Goal: Obtain resource: Download file/media

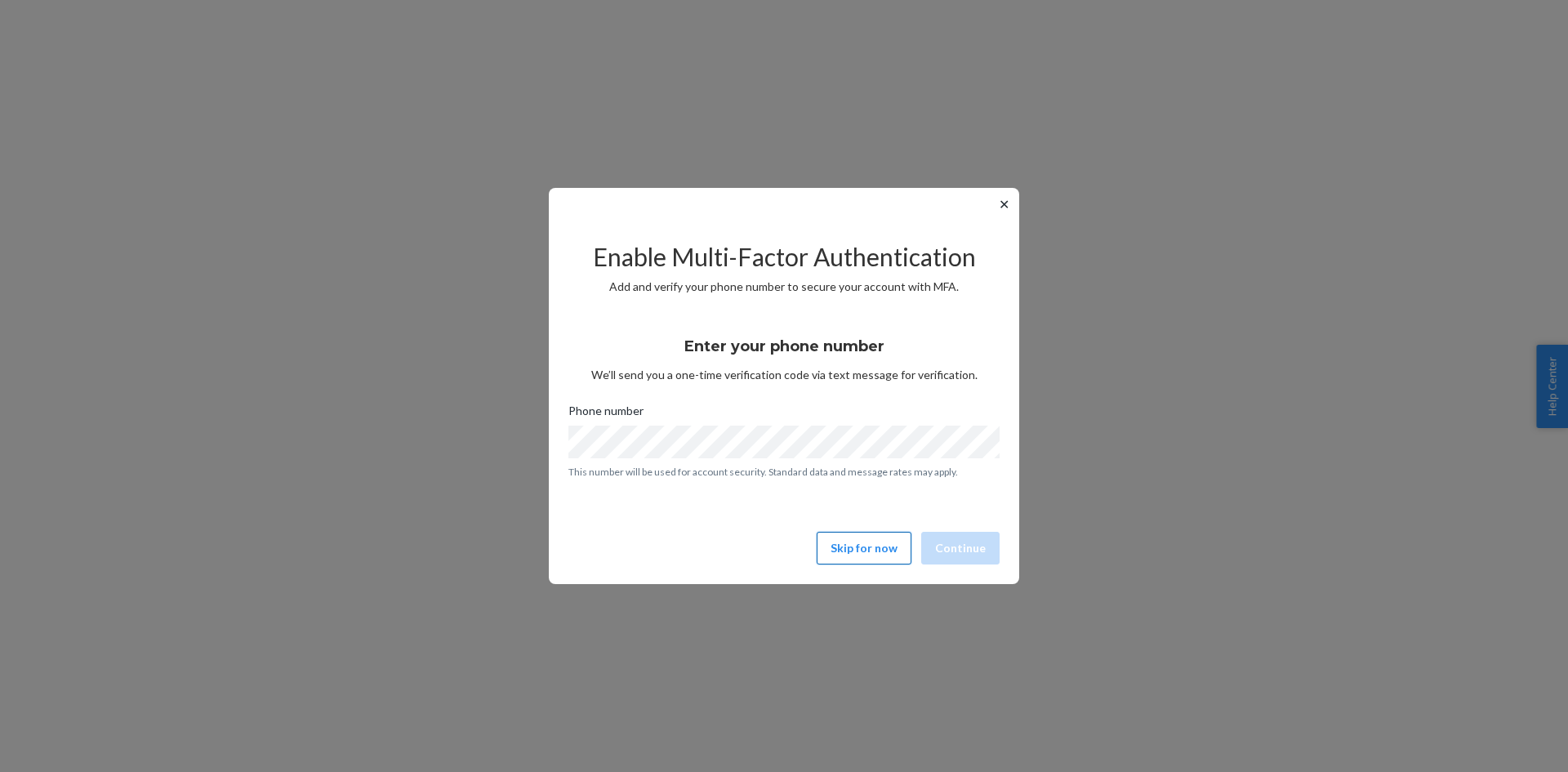
click at [872, 546] on button "Skip for now" at bounding box center [864, 547] width 94 height 33
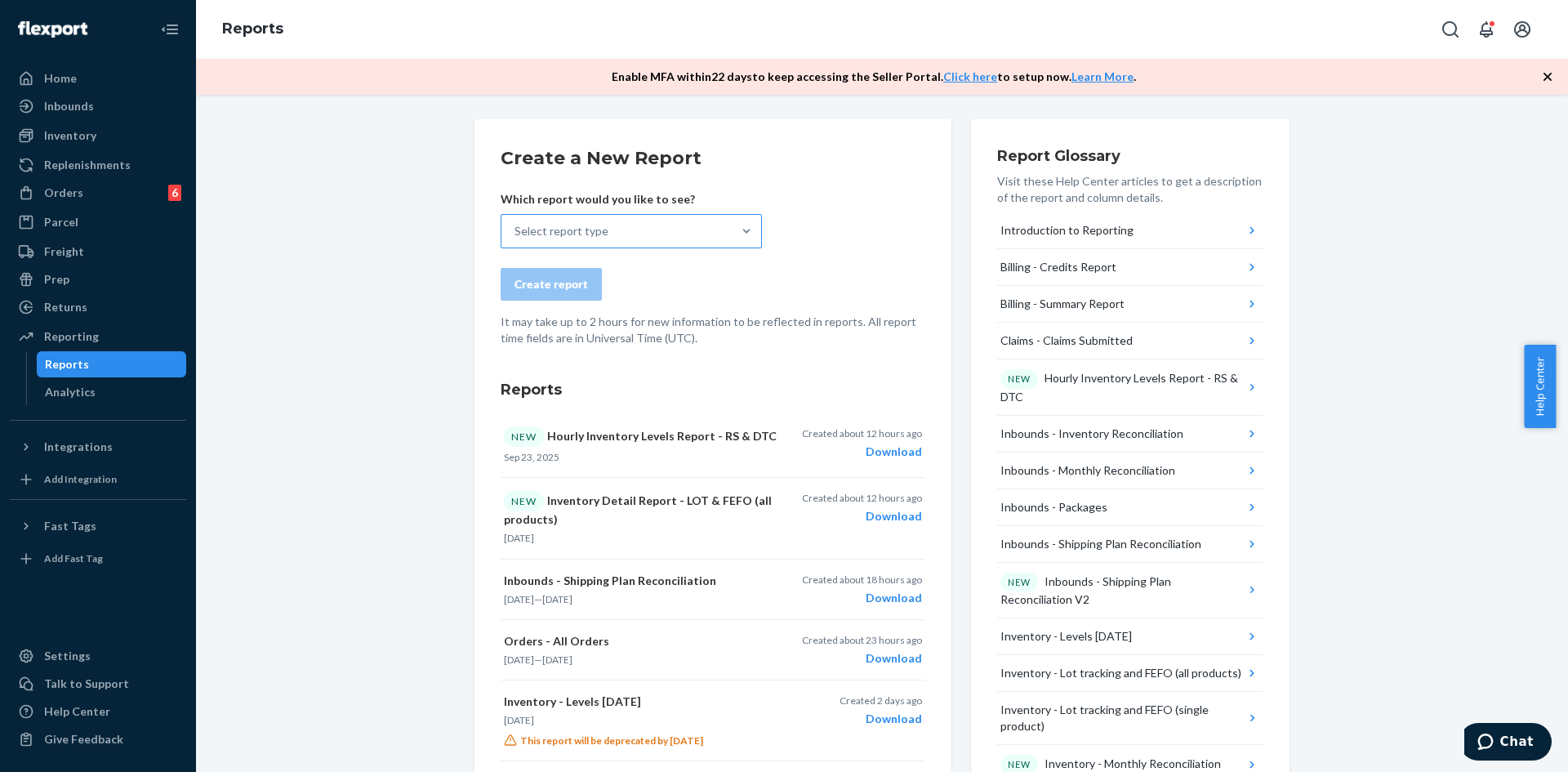
click at [622, 234] on div "Select report type" at bounding box center [617, 231] width 230 height 33
click at [516, 234] on input "Select report type" at bounding box center [515, 230] width 2 height 16
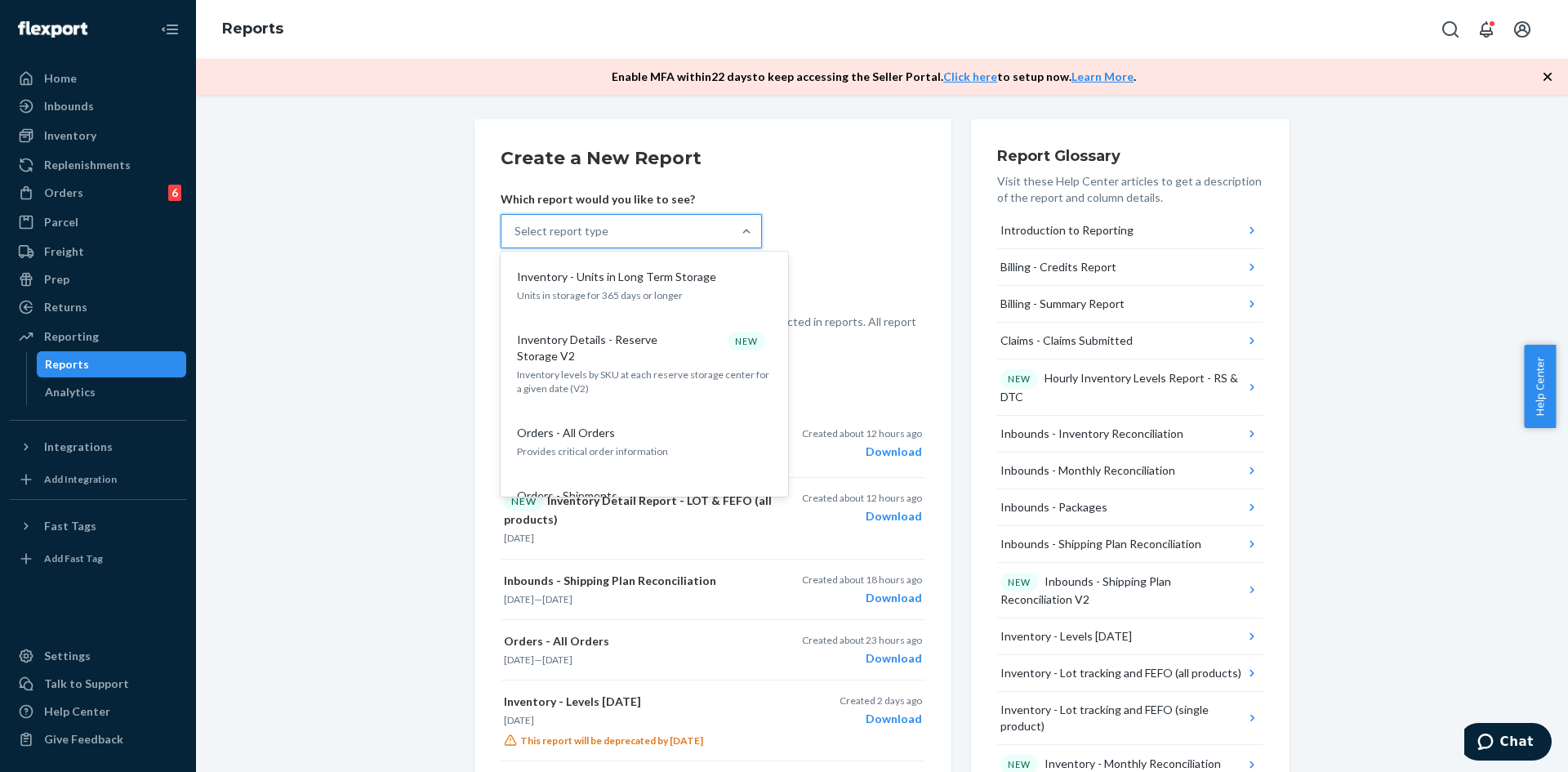
scroll to position [1307, 0]
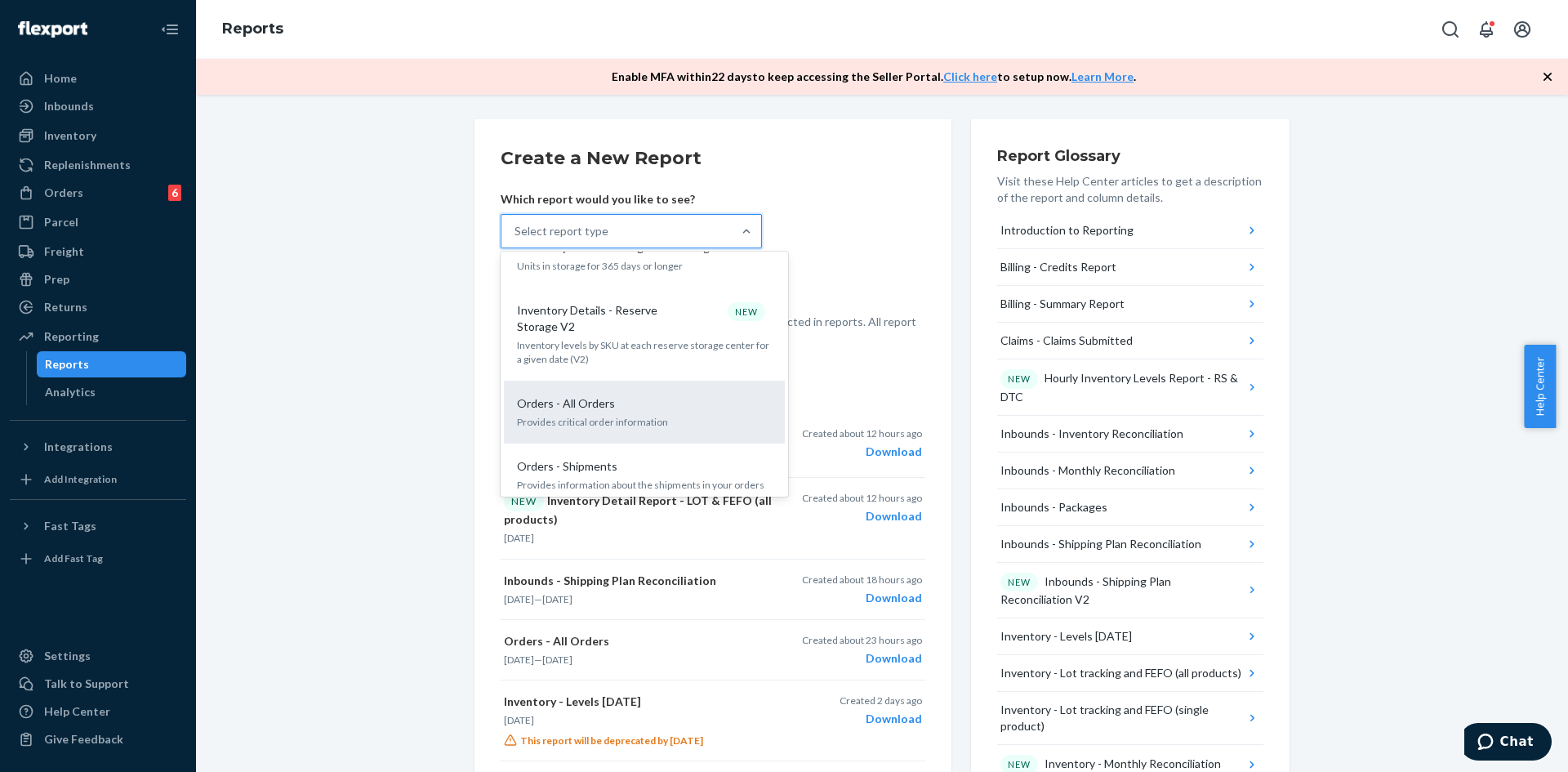
click at [607, 395] on div "Orders - All Orders" at bounding box center [641, 402] width 261 height 16
click at [516, 240] on input "option Orders - All Orders focused, 19 of 32. 32 results available. Use Up and …" at bounding box center [515, 230] width 2 height 16
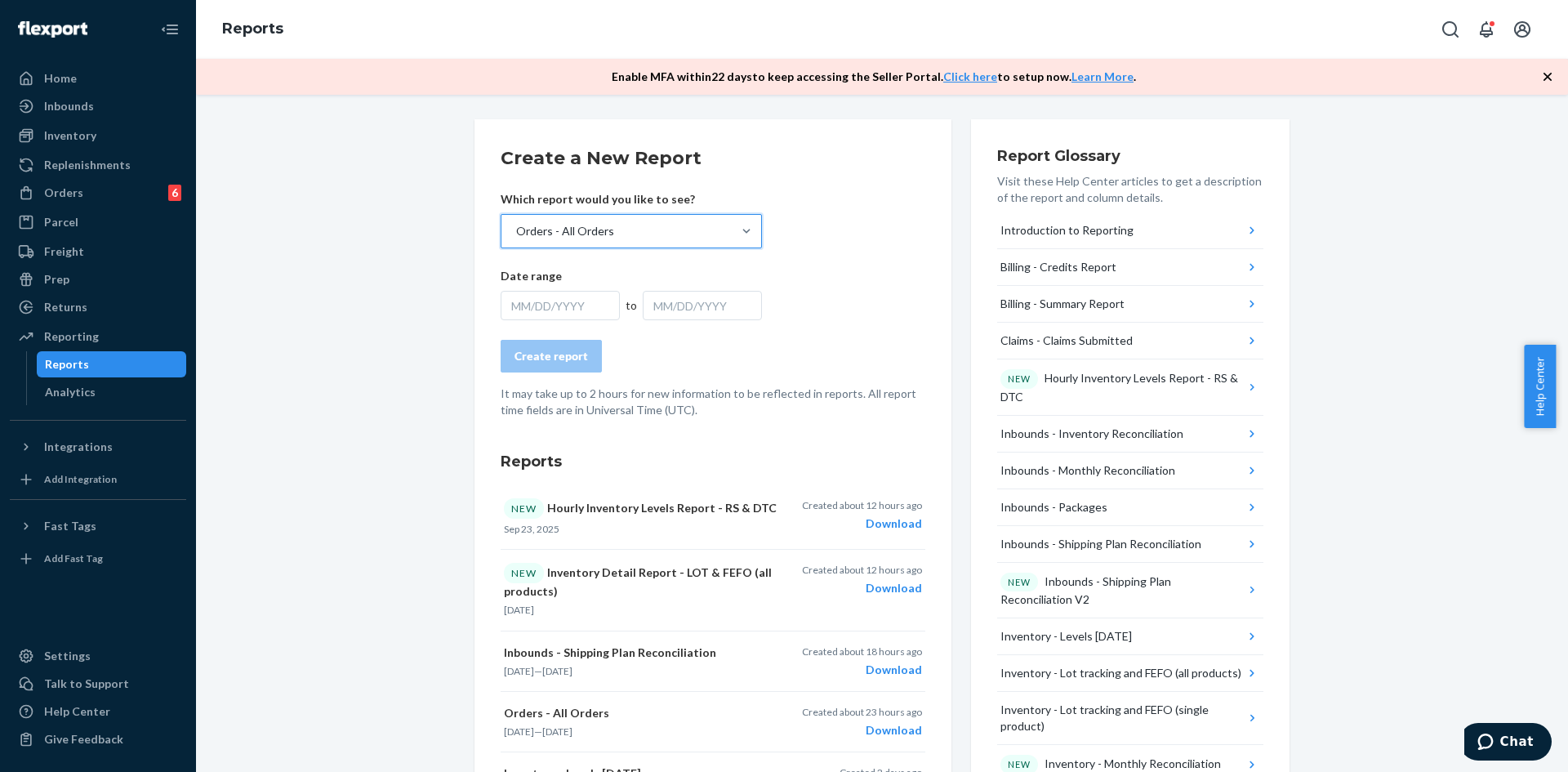
click at [559, 309] on div "MM/DD/YYYY" at bounding box center [559, 305] width 119 height 29
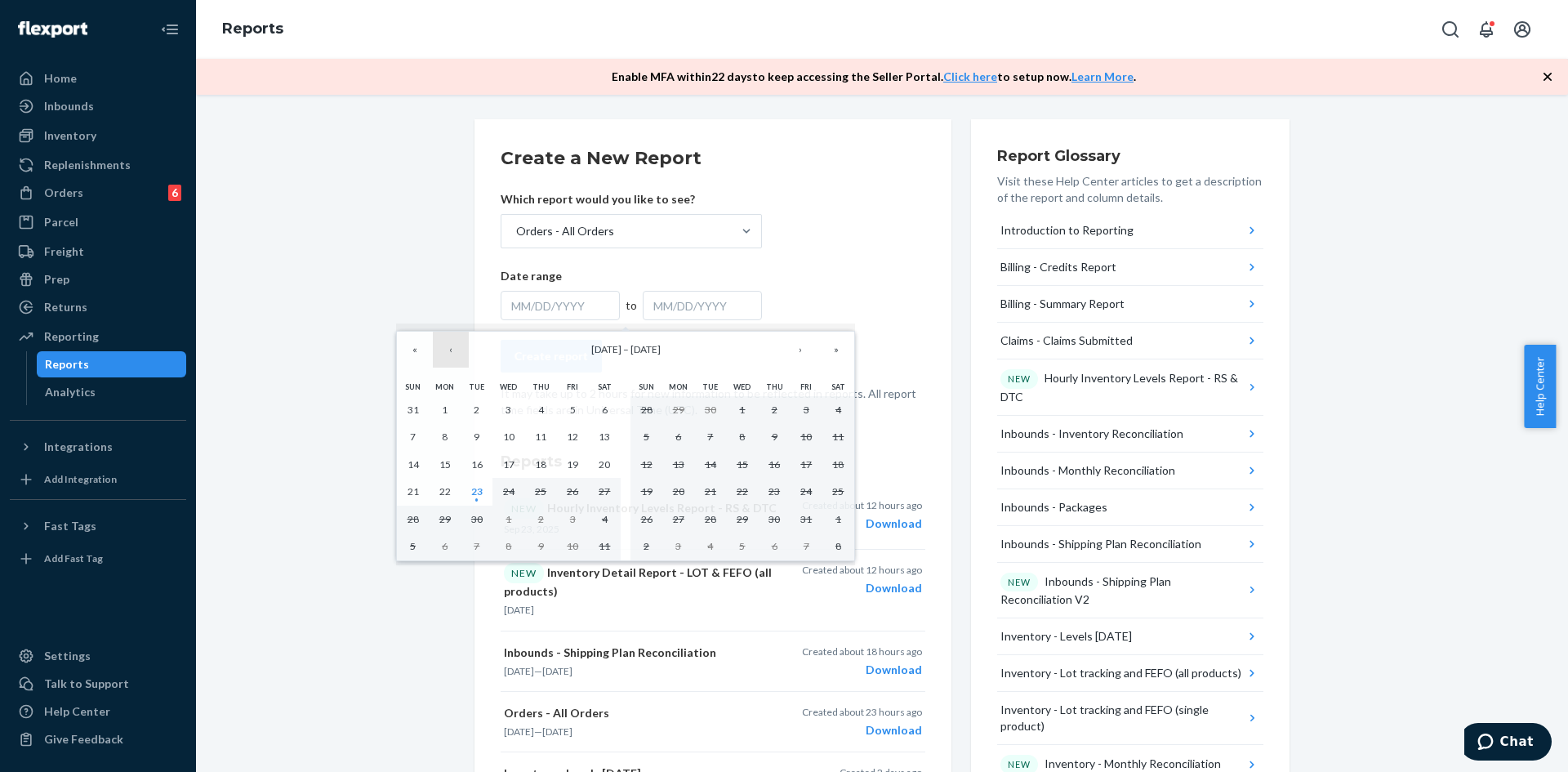
click at [455, 353] on button "‹" at bounding box center [451, 349] width 36 height 36
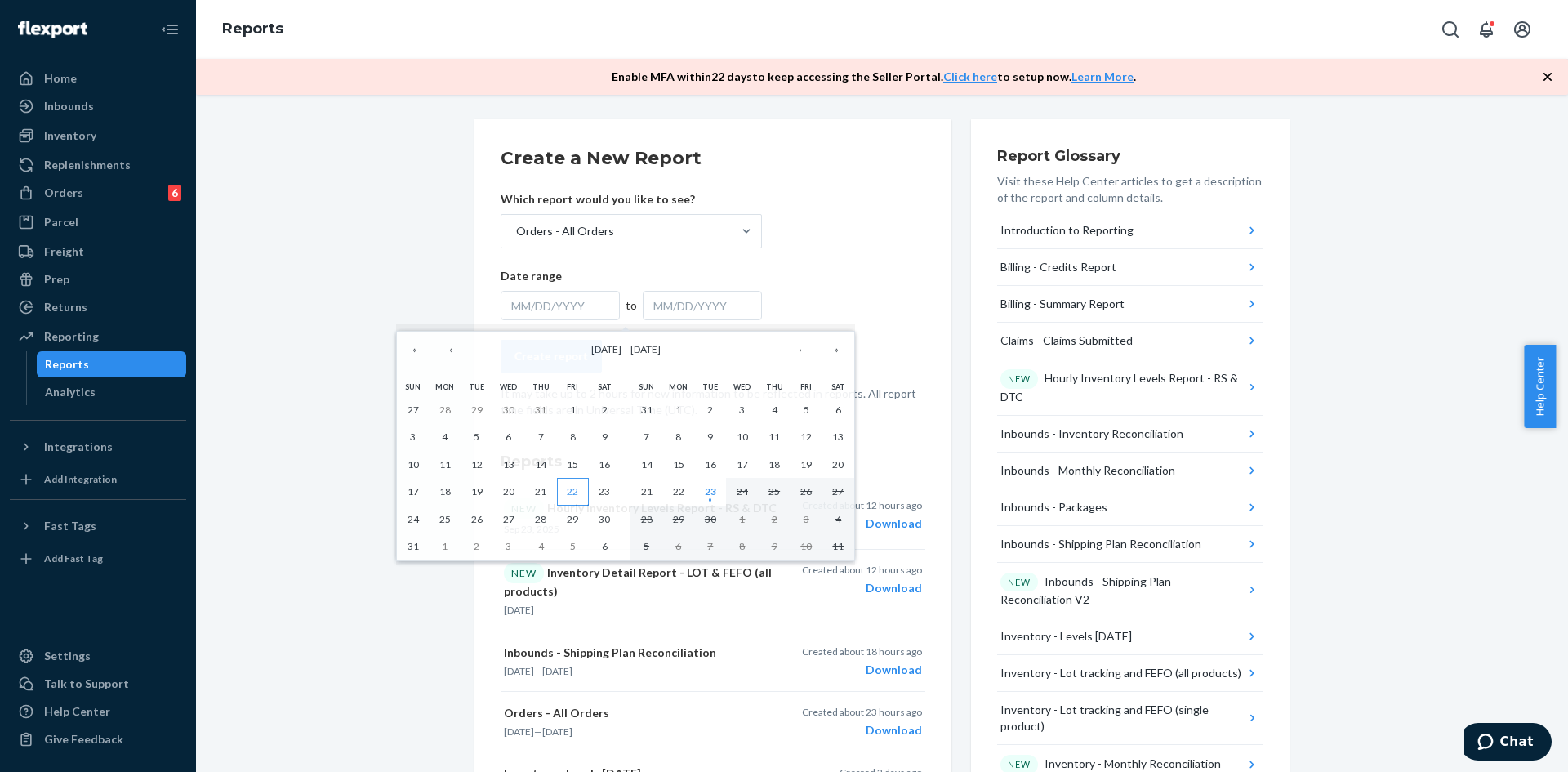
click at [569, 491] on abbr "22" at bounding box center [573, 490] width 11 height 12
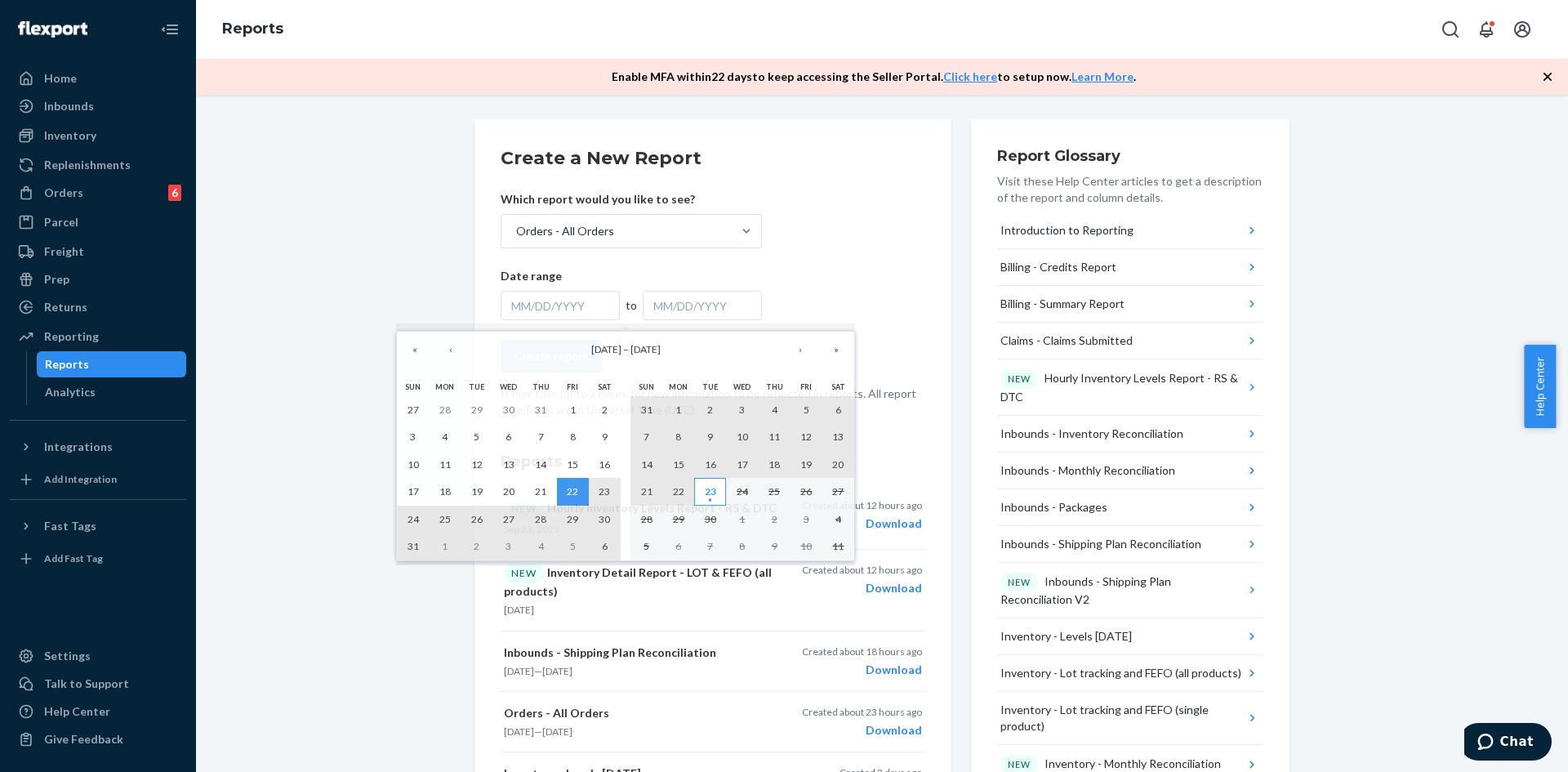
click at [717, 493] on button "23" at bounding box center [710, 492] width 32 height 28
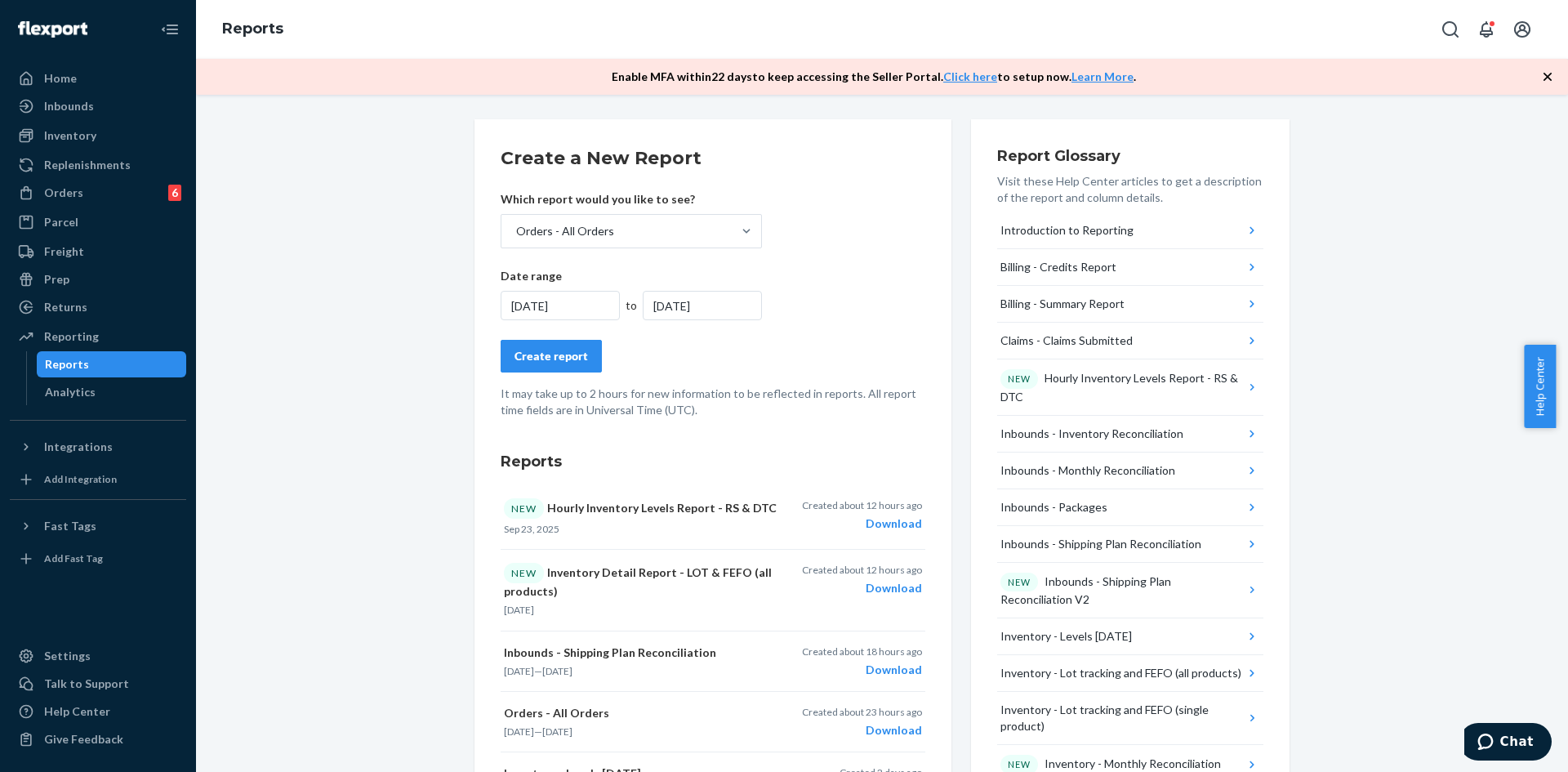
click at [551, 355] on div "Create report" at bounding box center [551, 356] width 74 height 16
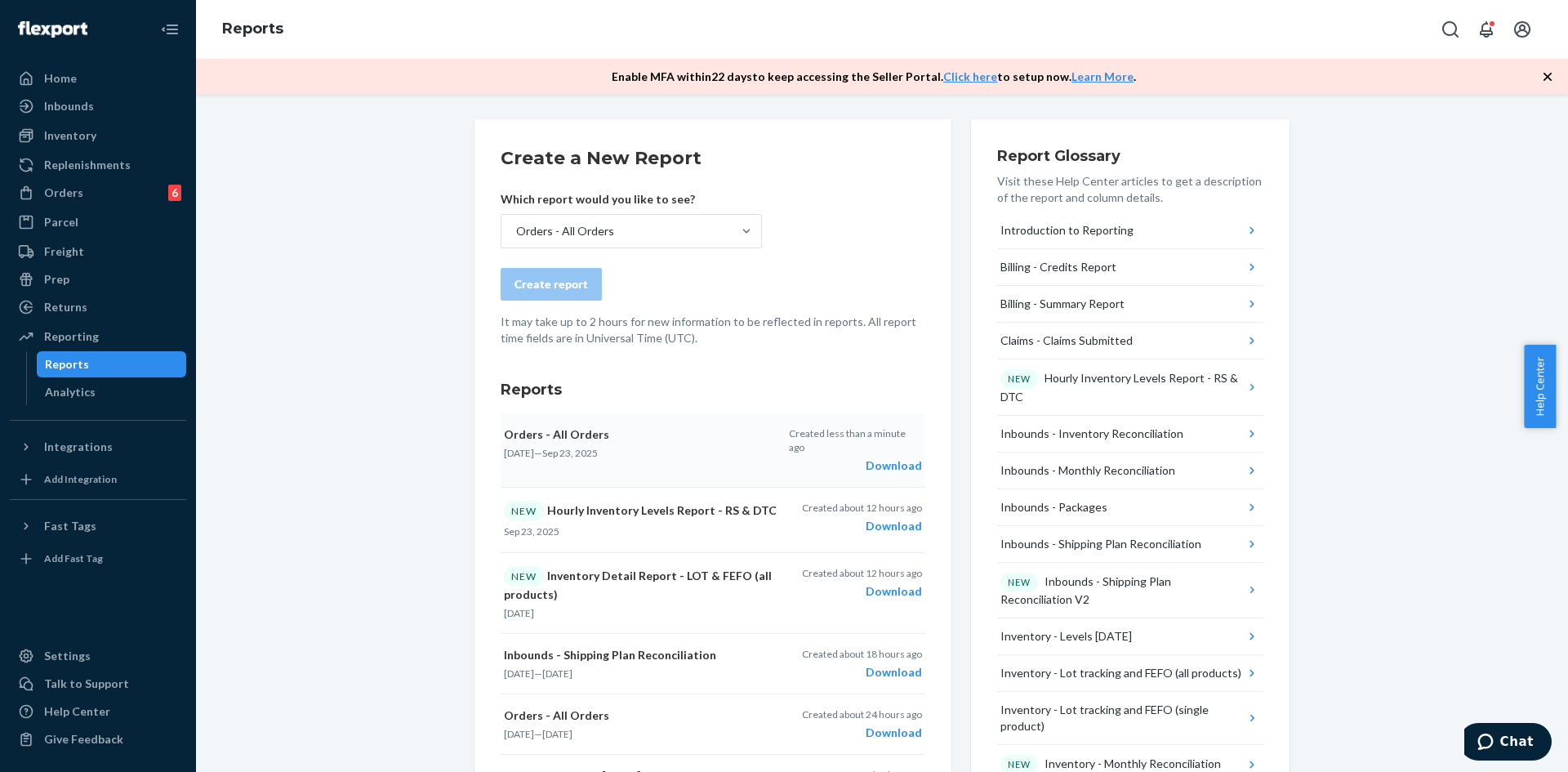
click at [891, 458] on div "Download" at bounding box center [855, 465] width 133 height 16
